Goal: Find specific page/section: Find specific page/section

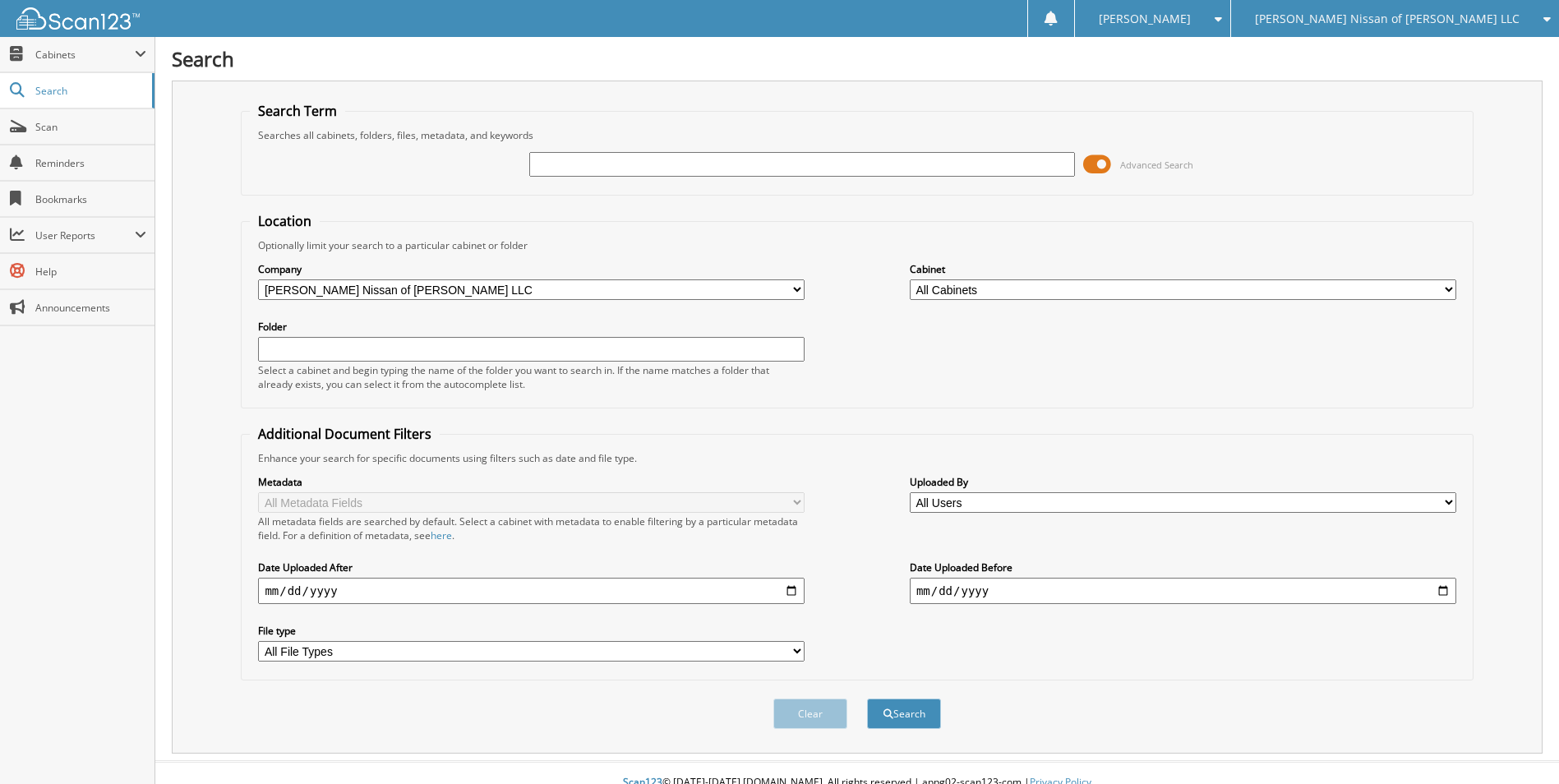
click at [631, 174] on input "text" at bounding box center [803, 163] width 546 height 24
click at [615, 162] on input "text" at bounding box center [803, 163] width 546 height 24
type input "sc566036"
click at [867, 699] on button "Search" at bounding box center [904, 713] width 74 height 30
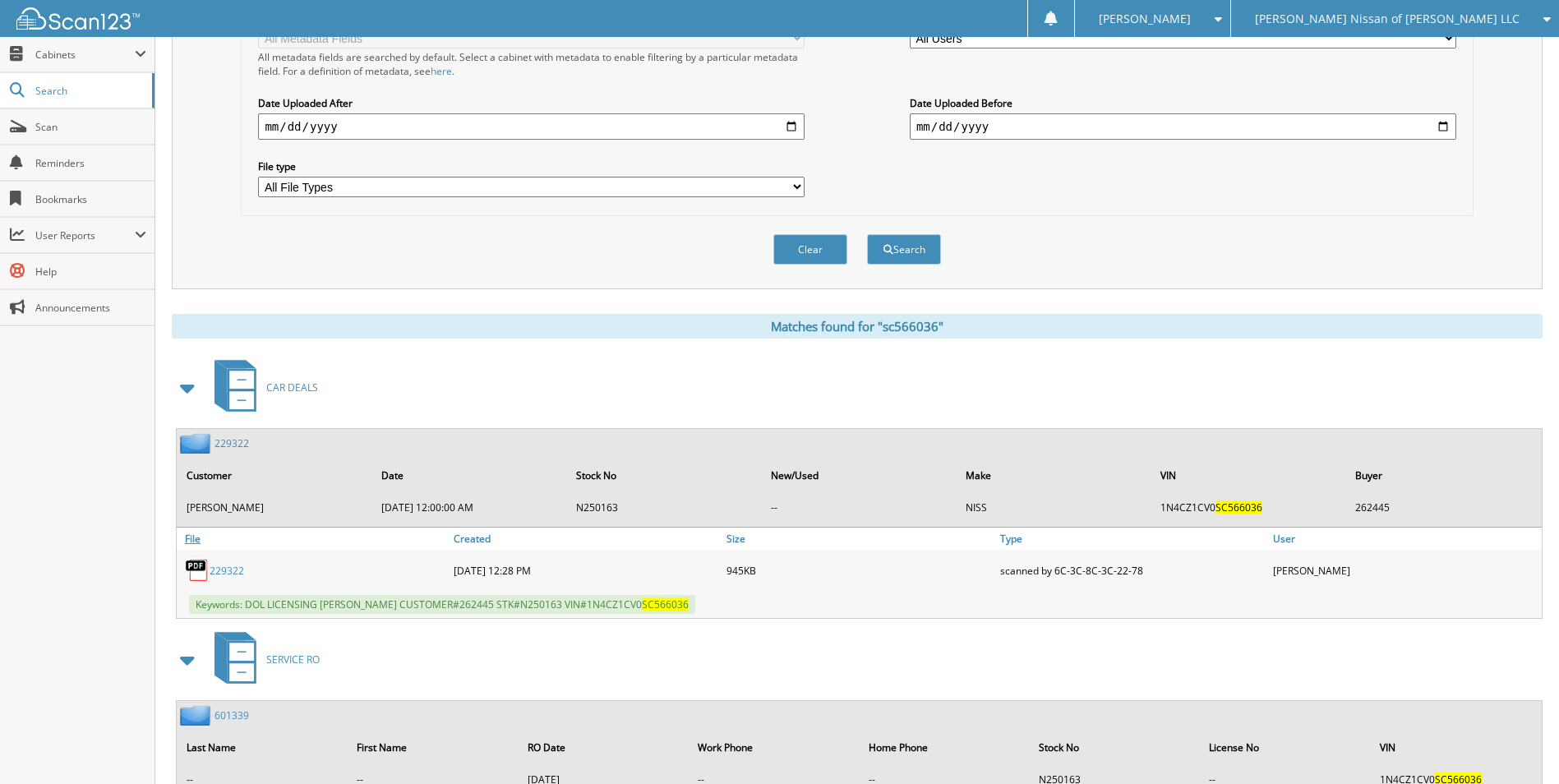
scroll to position [493, 0]
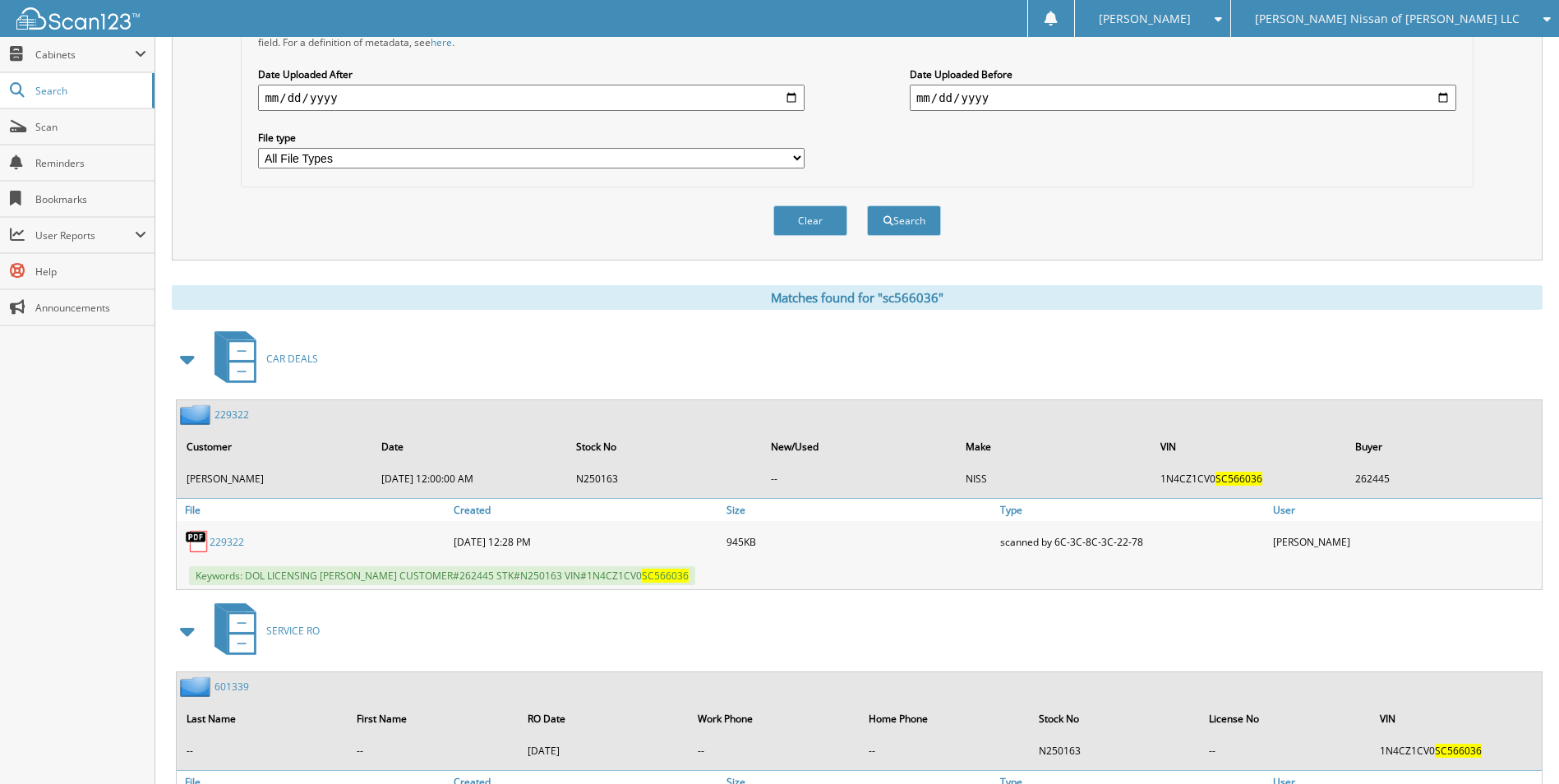
click at [235, 407] on div "229322" at bounding box center [213, 414] width 72 height 20
click at [217, 415] on link "229322" at bounding box center [232, 414] width 35 height 14
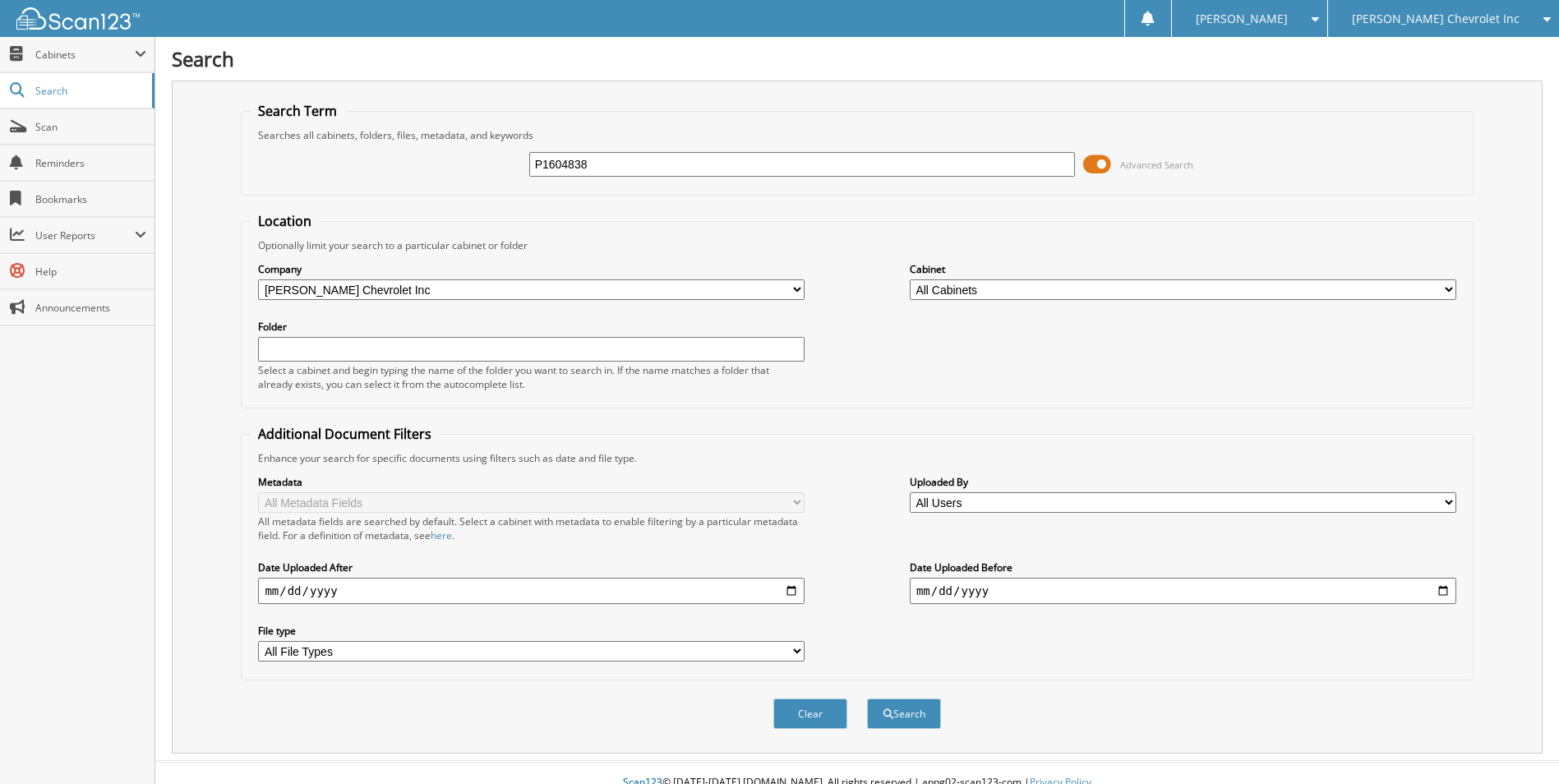
type input "P1604838"
click at [867, 699] on button "Search" at bounding box center [904, 713] width 74 height 30
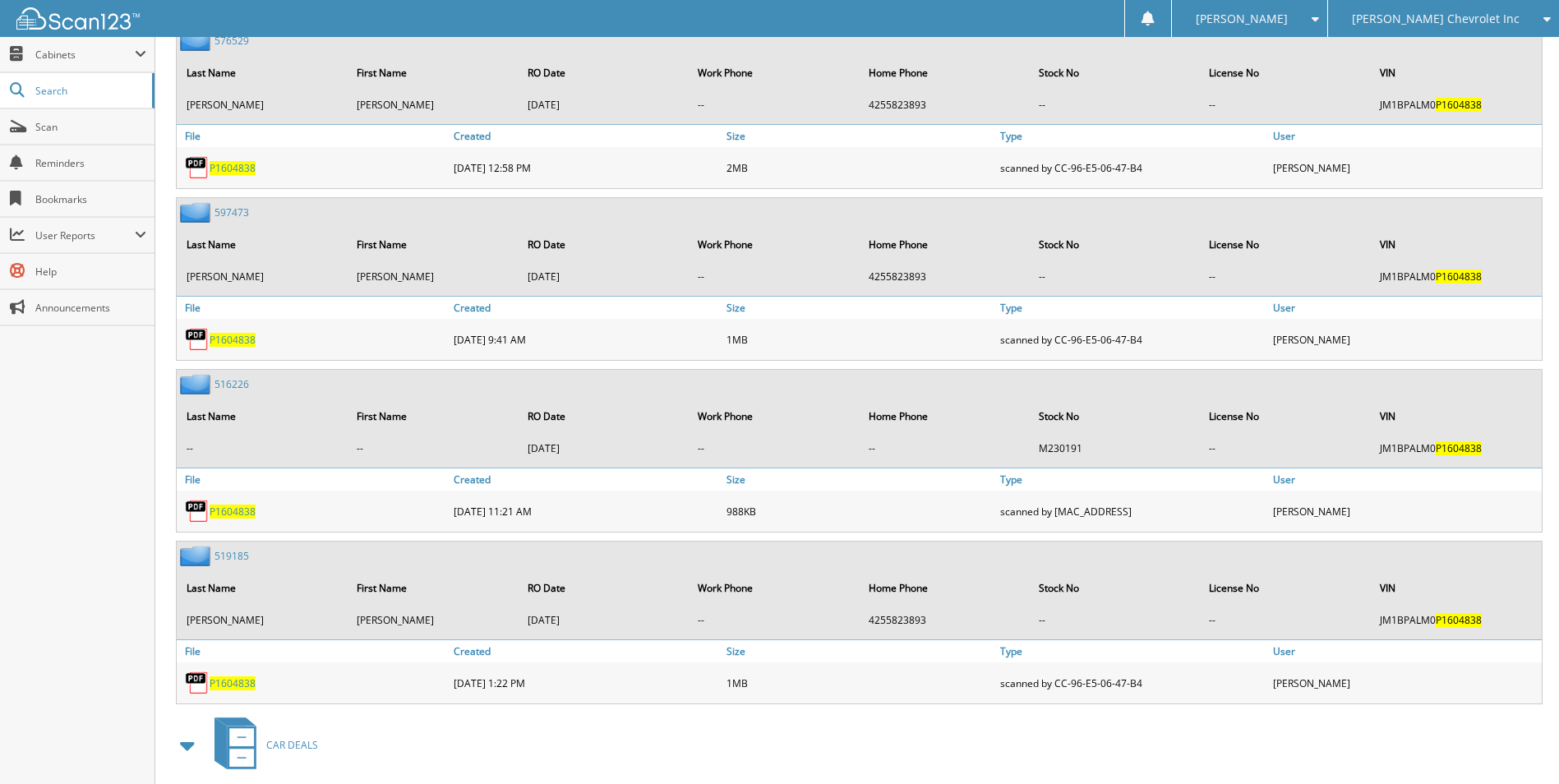
scroll to position [1876, 0]
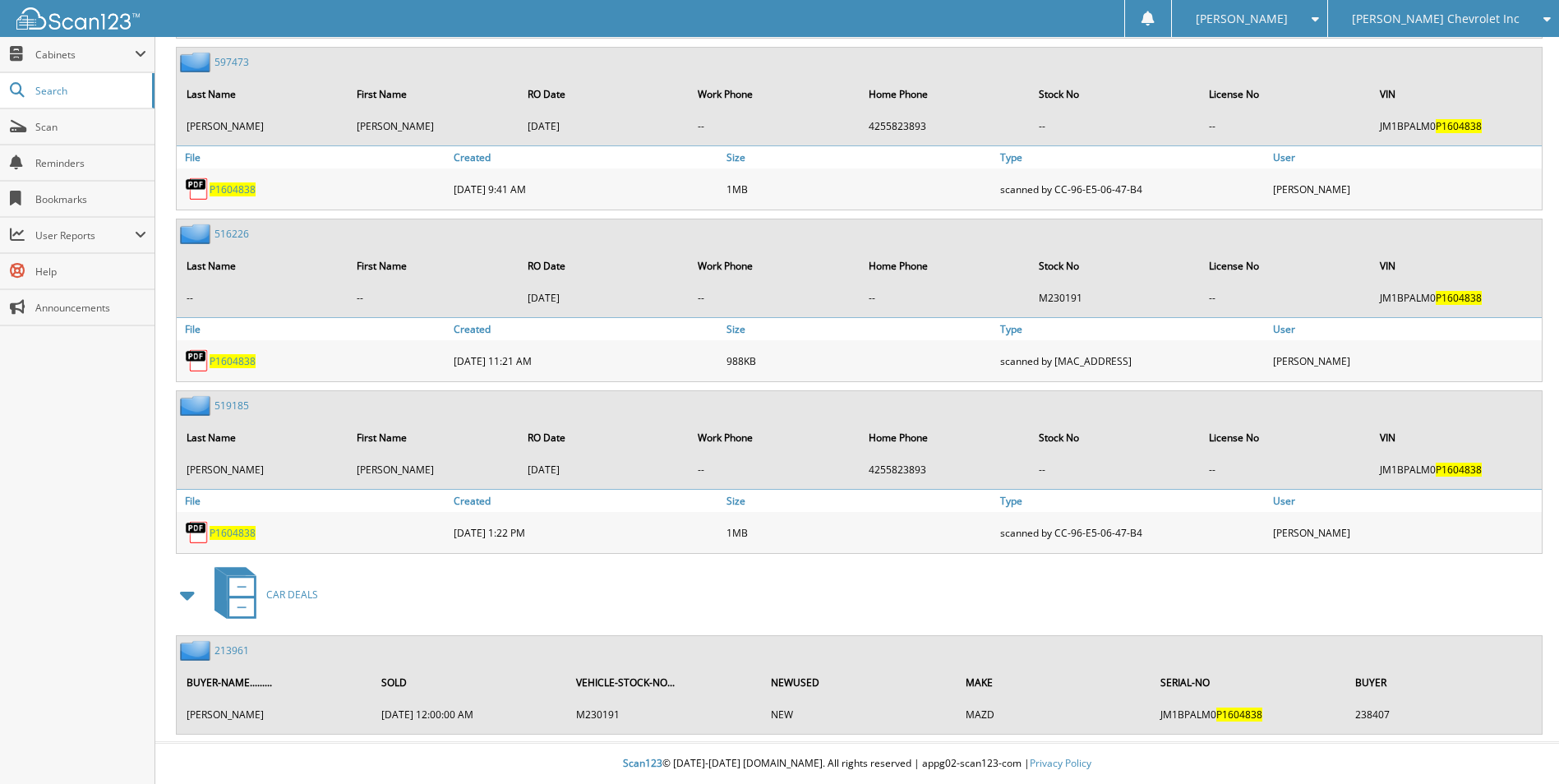
click at [240, 652] on link "213961" at bounding box center [232, 650] width 35 height 14
